Goal: Find specific page/section: Find specific page/section

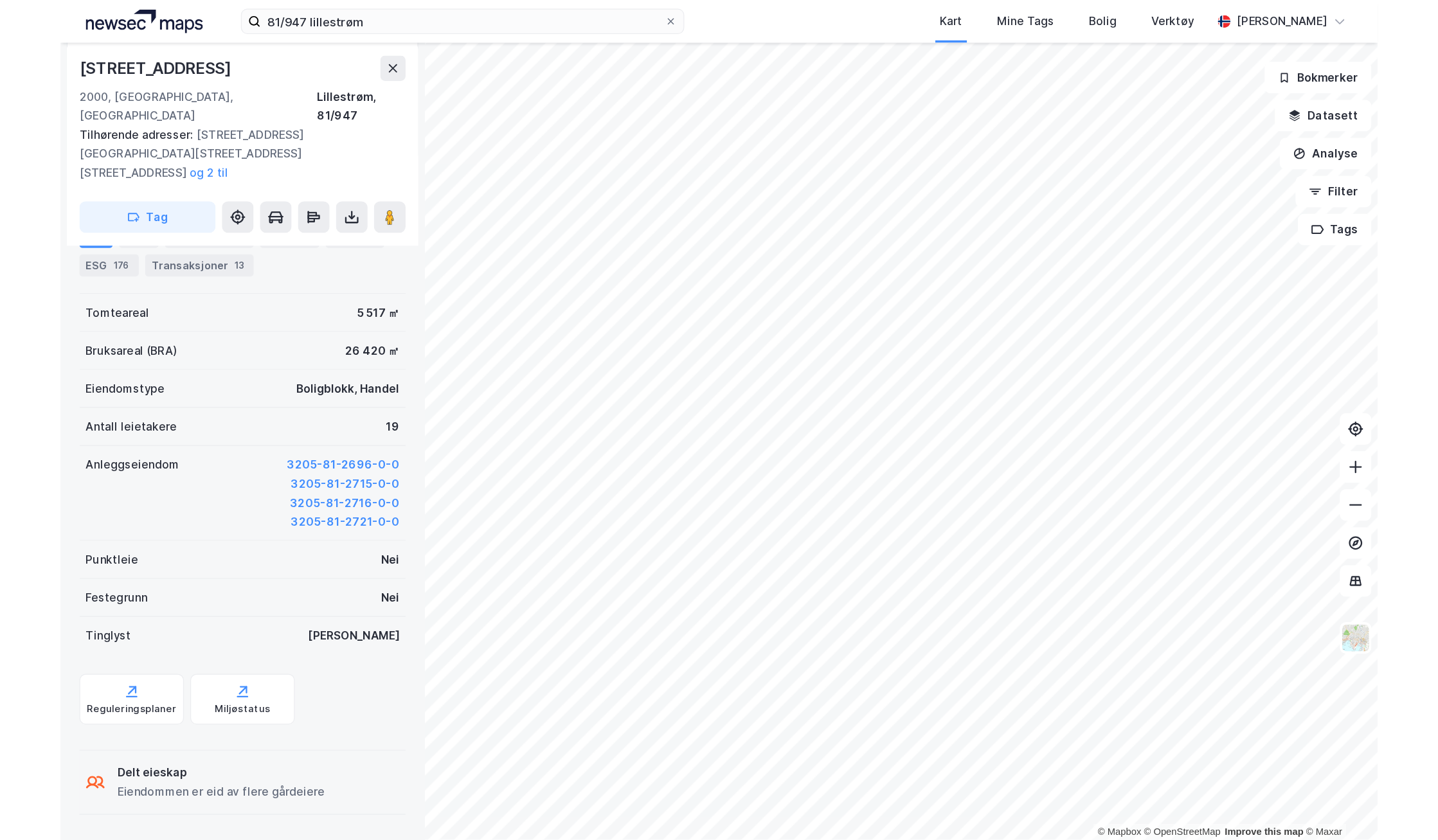
scroll to position [152, 0]
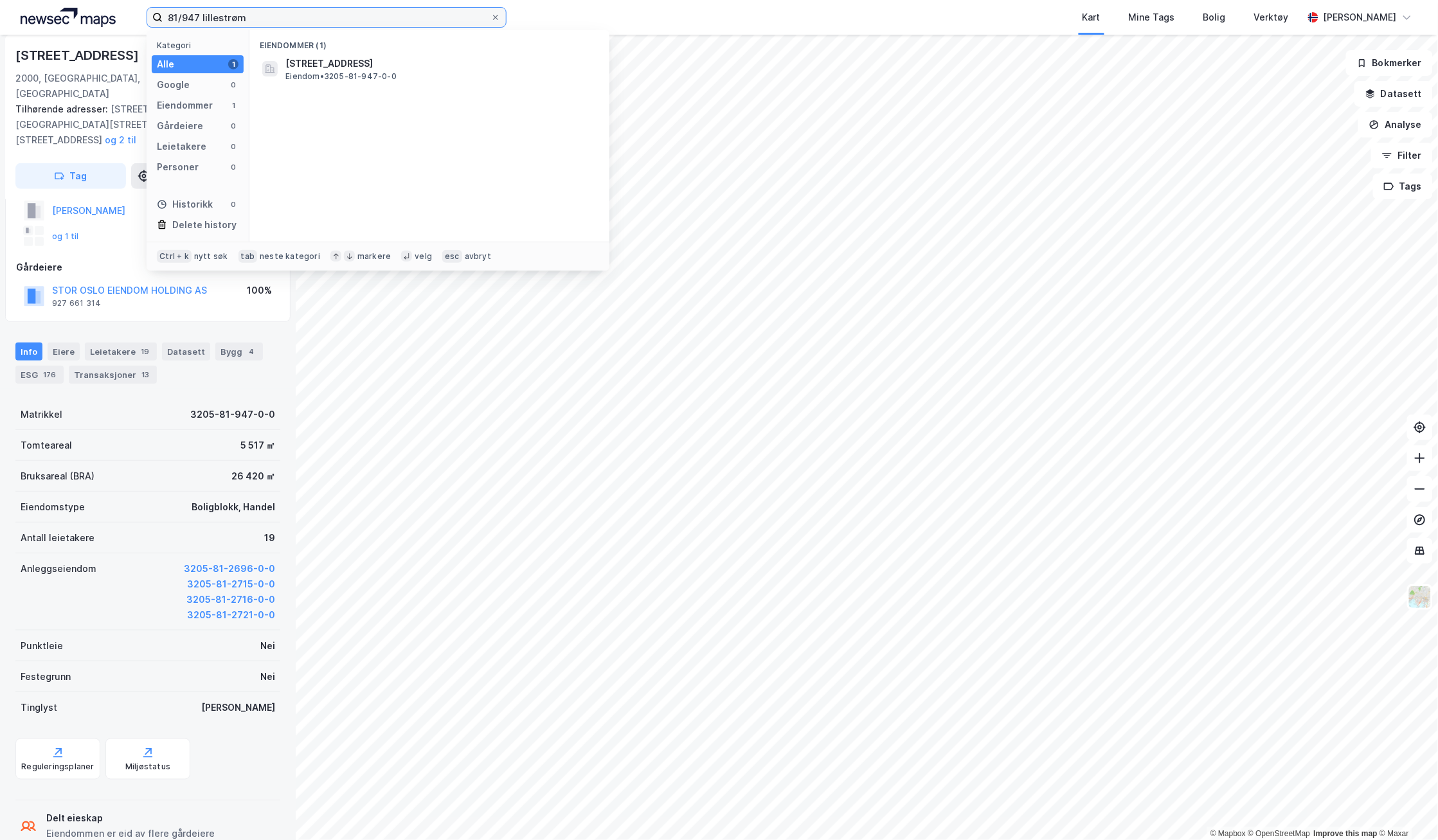
drag, startPoint x: 247, startPoint y: 16, endPoint x: 136, endPoint y: 24, distance: 111.3
click at [136, 24] on div "81/947 lillestrøm Kategori Alle 1 Google 0 Eiendommer 1 Gårdeiere 0 Leietakere …" at bounding box center [719, 17] width 1438 height 35
type input "5/53 [GEOGRAPHIC_DATA]"
click at [287, 56] on span "5001-5-53-0-0" at bounding box center [321, 64] width 72 height 16
